Goal: Task Accomplishment & Management: Manage account settings

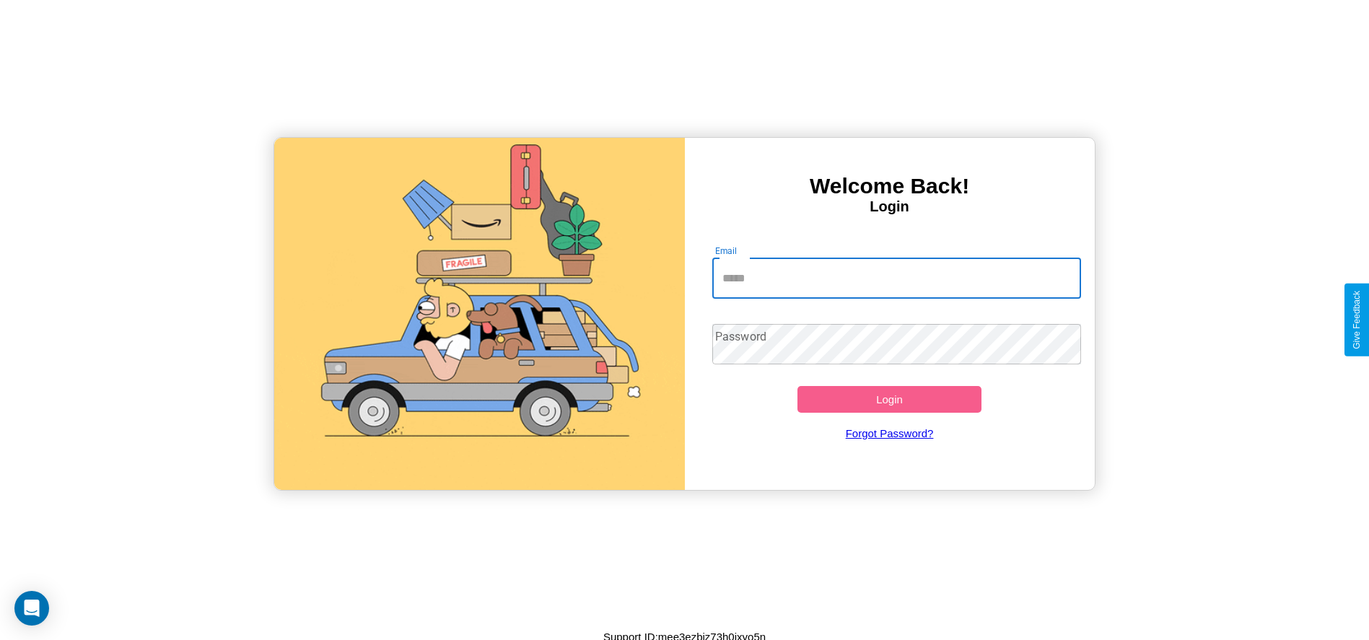
click at [896, 278] on input "Email" at bounding box center [896, 278] width 369 height 40
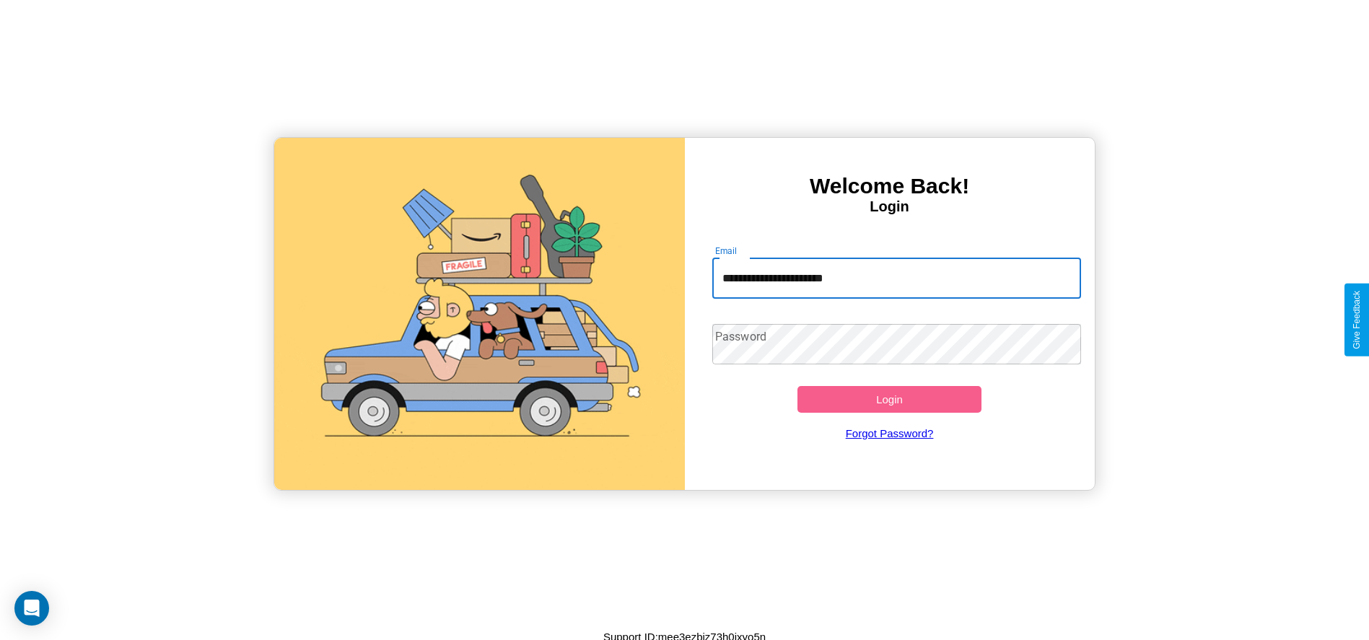
type input "**********"
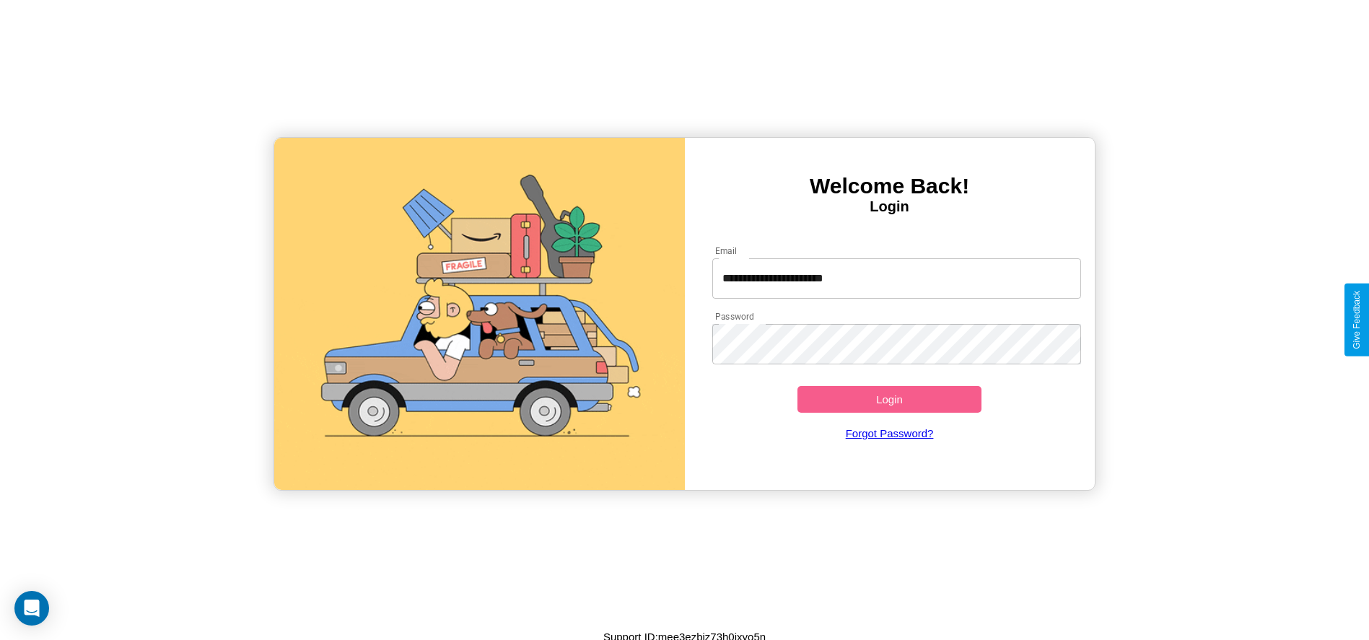
click at [889, 399] on button "Login" at bounding box center [889, 399] width 185 height 27
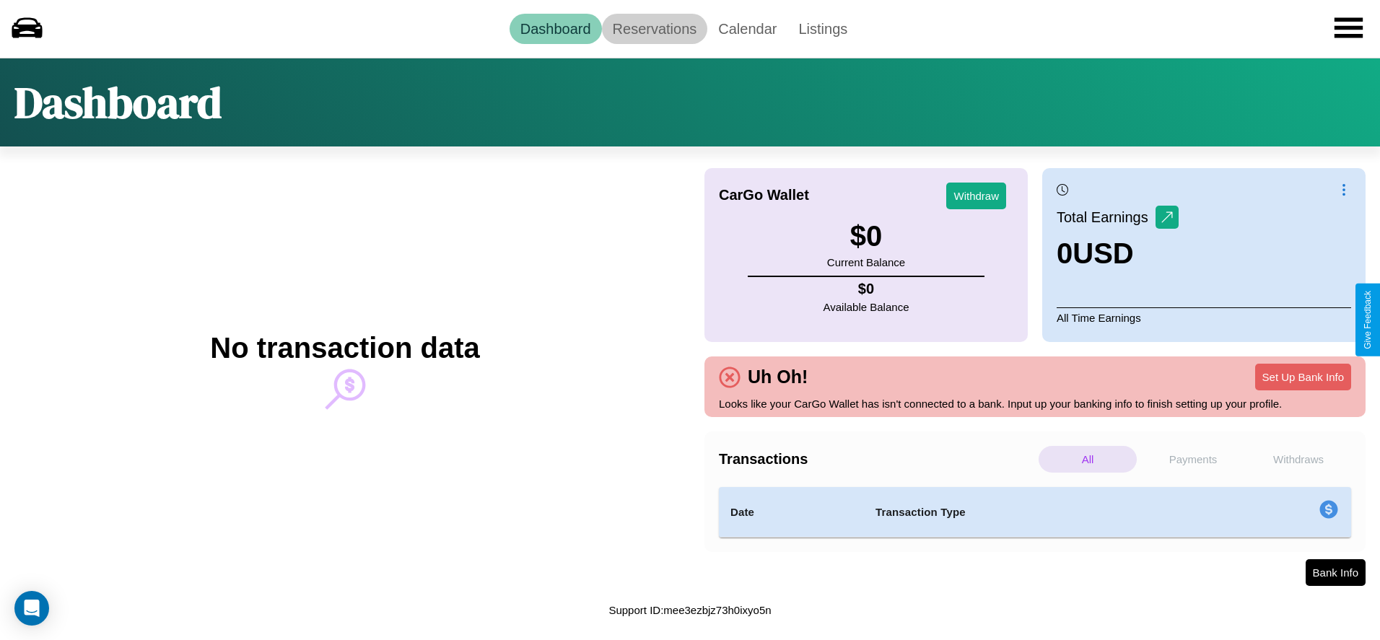
click at [654, 28] on link "Reservations" at bounding box center [655, 29] width 106 height 30
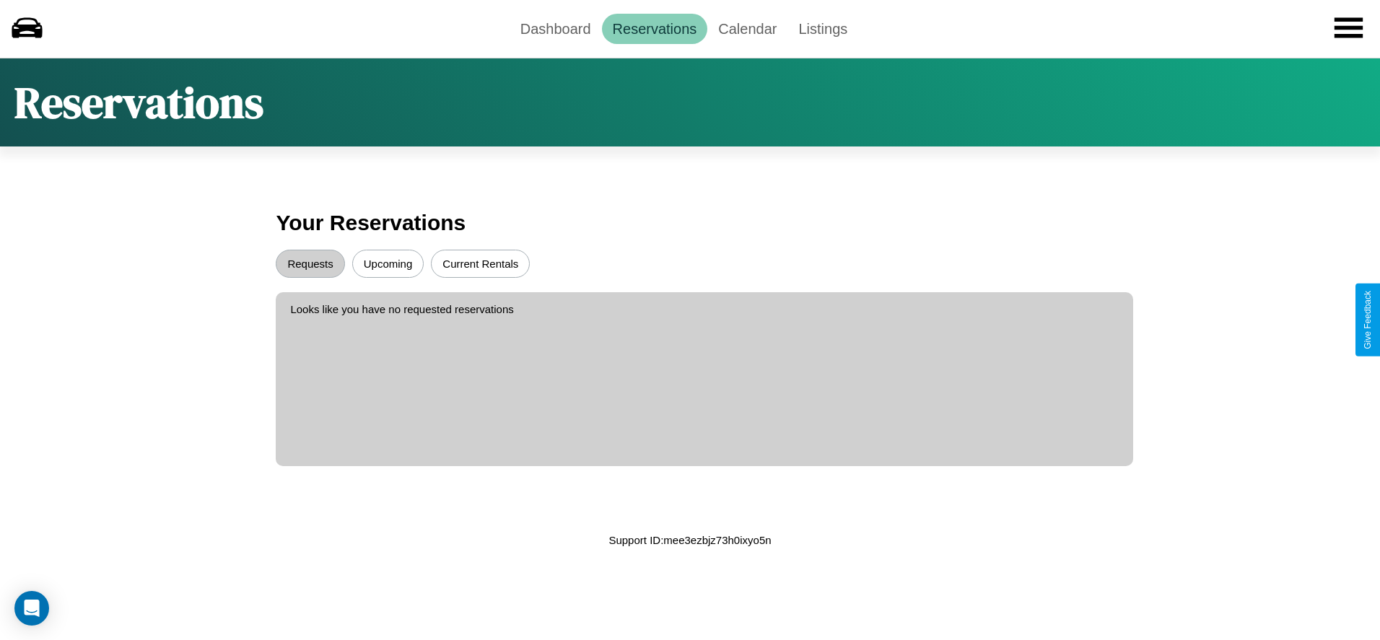
click at [310, 263] on button "Requests" at bounding box center [310, 264] width 69 height 28
click at [480, 263] on button "Current Rentals" at bounding box center [480, 264] width 99 height 28
click at [747, 28] on link "Calendar" at bounding box center [747, 29] width 80 height 30
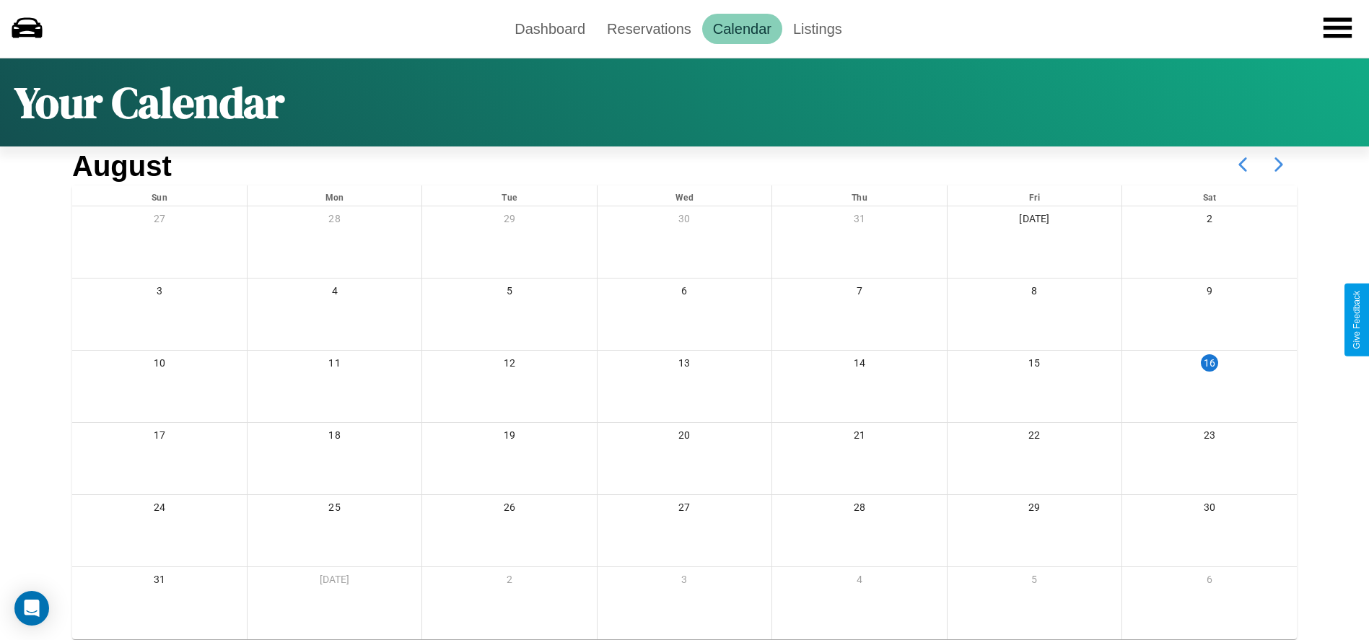
click at [1279, 165] on icon at bounding box center [1278, 164] width 36 height 36
